Goal: Entertainment & Leisure: Browse casually

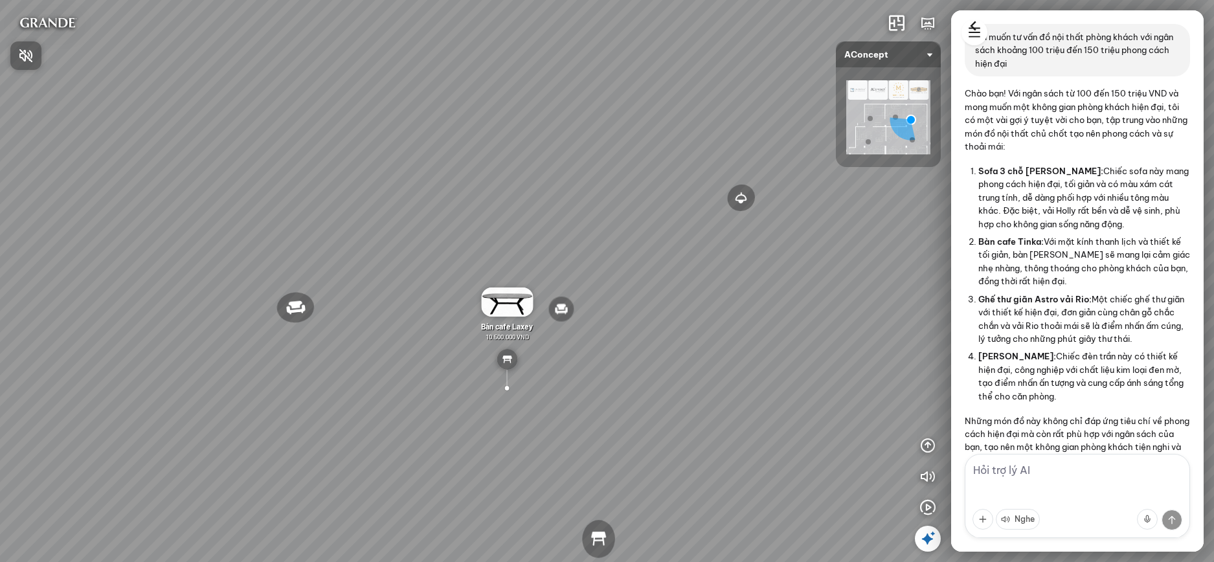
scroll to position [3872, 0]
